Goal: Transaction & Acquisition: Purchase product/service

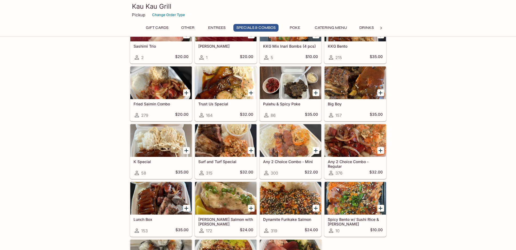
scroll to position [611, 0]
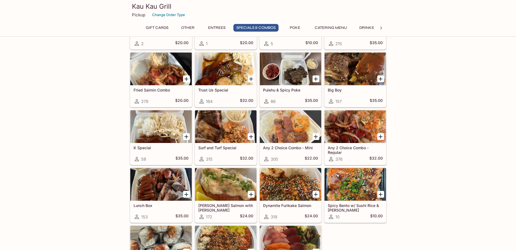
drag, startPoint x: 515, startPoint y: 37, endPoint x: 517, endPoint y: 40, distance: 4.0
click at [379, 78] on icon "Add Big Boy" at bounding box center [380, 79] width 7 height 7
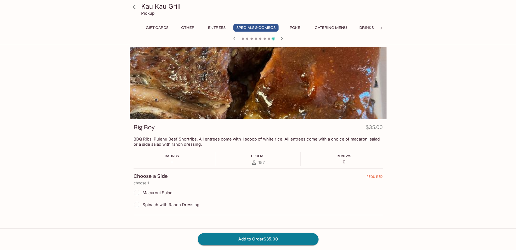
click at [169, 192] on span "Macaroni Salad" at bounding box center [157, 192] width 30 height 5
click at [142, 192] on input "Macaroni Salad" at bounding box center [136, 191] width 11 height 11
radio input "true"
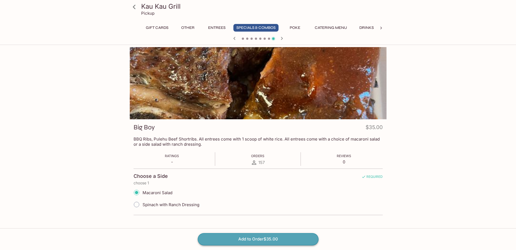
click at [244, 240] on button "Add to Order $35.00" at bounding box center [258, 239] width 121 height 12
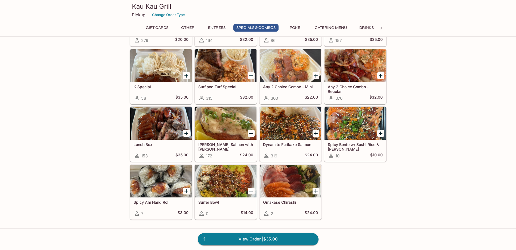
scroll to position [673, 0]
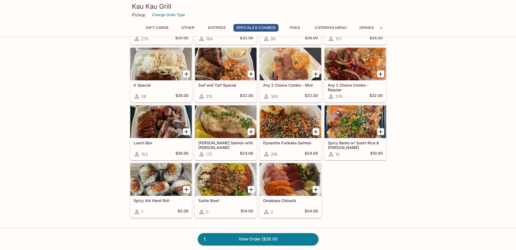
click at [187, 132] on icon "Add Lunch Box" at bounding box center [186, 131] width 7 height 7
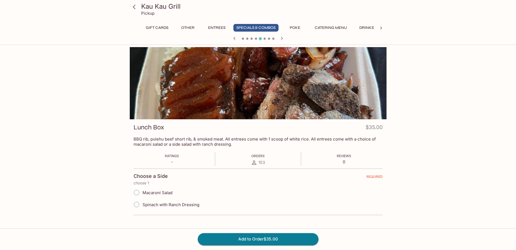
scroll to position [47, 0]
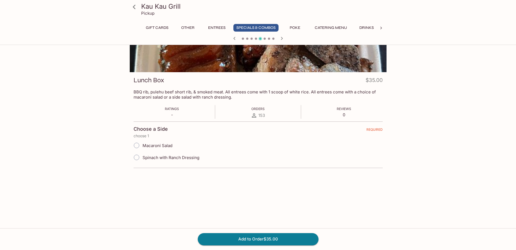
click at [167, 146] on span "Macaroni Salad" at bounding box center [157, 145] width 30 height 5
click at [142, 146] on input "Macaroni Salad" at bounding box center [136, 144] width 11 height 11
radio input "true"
click at [276, 237] on button "Add to Order $35.00" at bounding box center [258, 239] width 121 height 12
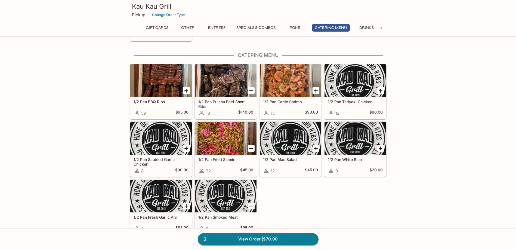
scroll to position [1132, 0]
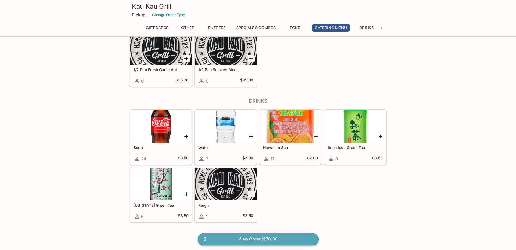
click at [270, 238] on link "2 View Order | $70.00" at bounding box center [258, 239] width 121 height 12
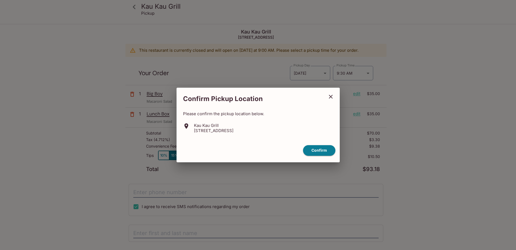
scroll to position [24, 0]
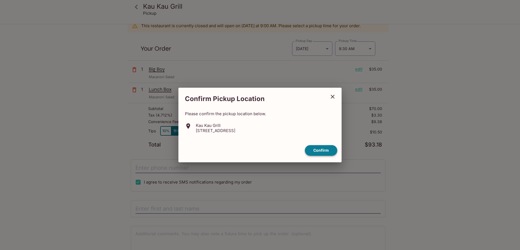
click at [318, 148] on button "Confirm" at bounding box center [321, 150] width 32 height 11
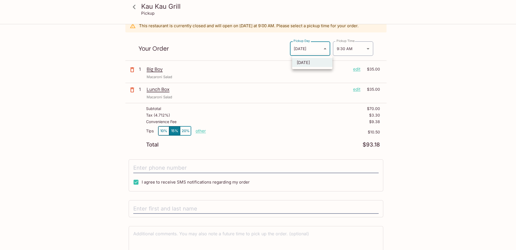
click at [327, 50] on body "[GEOGRAPHIC_DATA] Pickup [GEOGRAPHIC_DATA] [STREET_ADDRESS] This restaurant is …" at bounding box center [258, 125] width 516 height 250
click at [282, 90] on div at bounding box center [260, 125] width 520 height 250
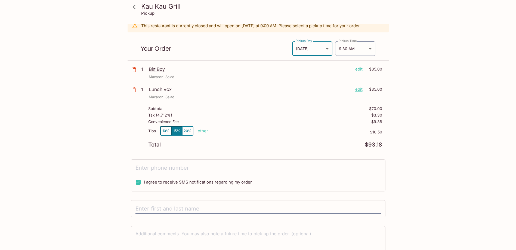
click at [430, 93] on div "[GEOGRAPHIC_DATA] Pickup [GEOGRAPHIC_DATA] [STREET_ADDRESS] This restaurant is …" at bounding box center [258, 138] width 348 height 276
click at [163, 130] on button "10%" at bounding box center [165, 130] width 11 height 9
